Goal: Find specific page/section: Find specific page/section

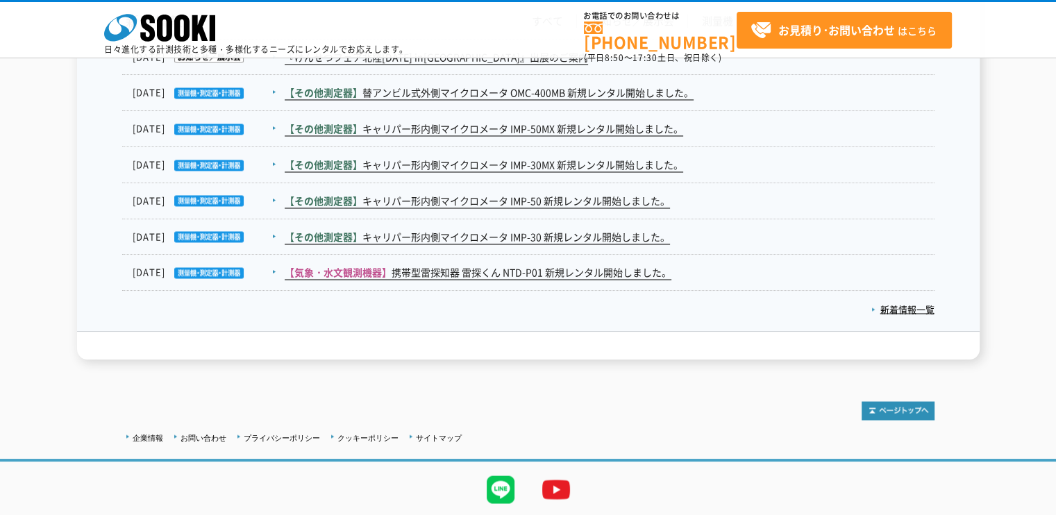
scroll to position [2393, 0]
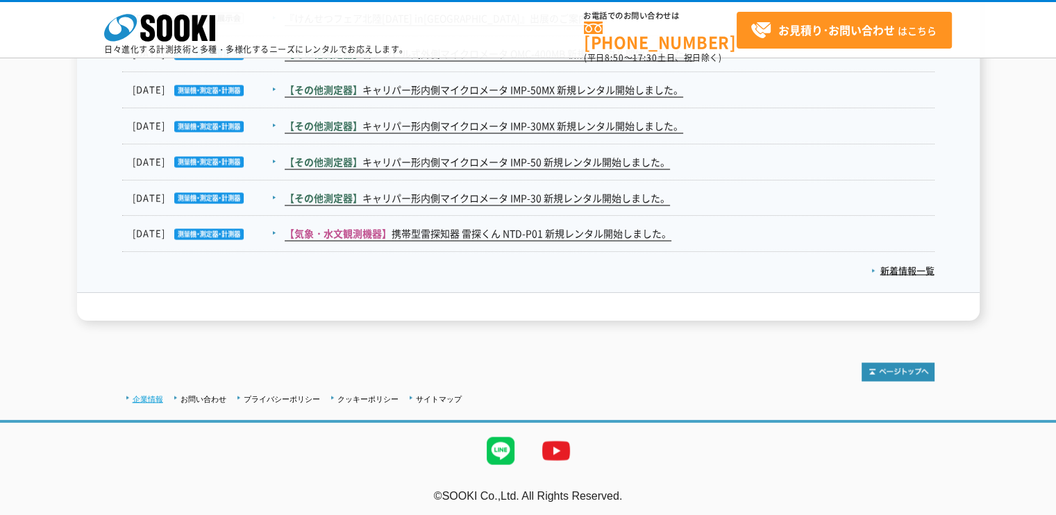
click at [144, 397] on link "企業情報" at bounding box center [148, 398] width 31 height 8
click at [150, 398] on link "企業情報" at bounding box center [148, 398] width 31 height 8
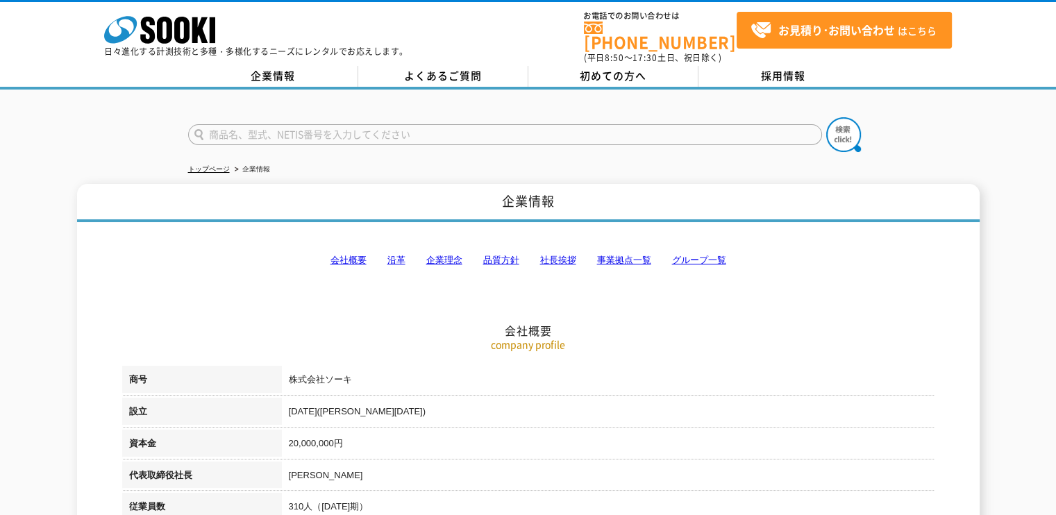
click at [495, 255] on link "品質方針" at bounding box center [501, 260] width 36 height 10
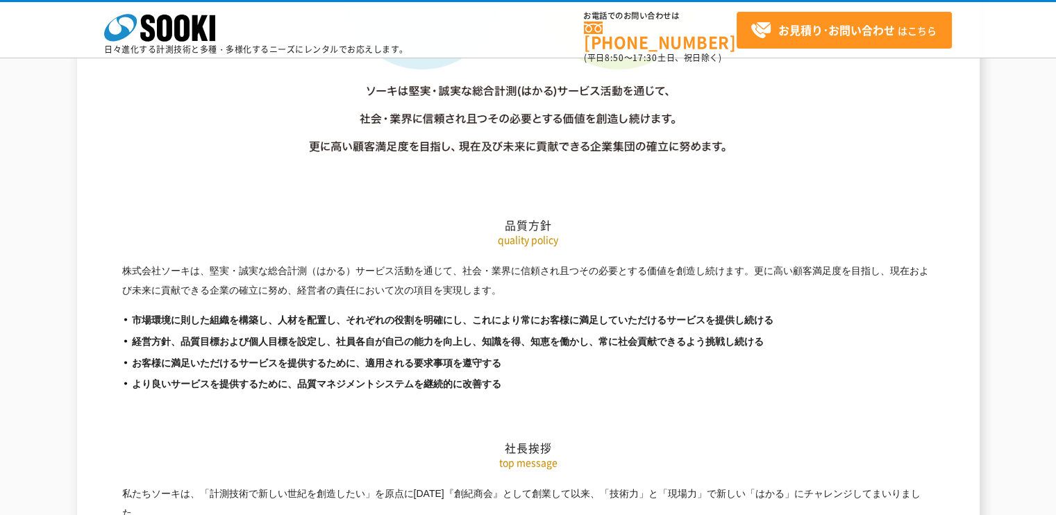
scroll to position [2316, 0]
